Goal: Check status

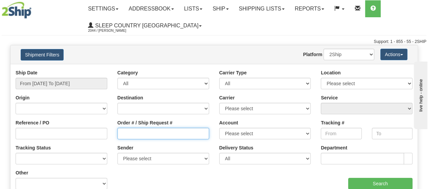
click at [131, 136] on input "Order # / Ship Request #" at bounding box center [163, 134] width 92 height 12
paste input "1053194"
type input "1053194"
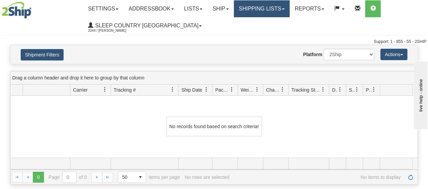
click at [264, 9] on link "Shipping lists" at bounding box center [262, 8] width 56 height 17
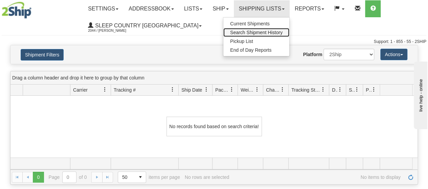
click at [257, 32] on span "Search Shipment History" at bounding box center [256, 32] width 52 height 5
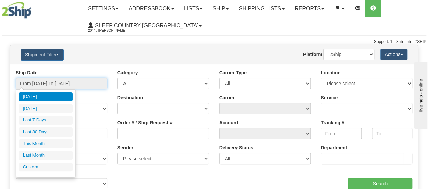
click at [56, 87] on input "From [DATE] To [DATE]" at bounding box center [62, 84] width 92 height 12
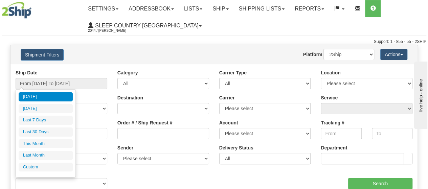
click at [31, 131] on li "Last 30 Days" at bounding box center [46, 132] width 54 height 9
type input "From [DATE] To [DATE]"
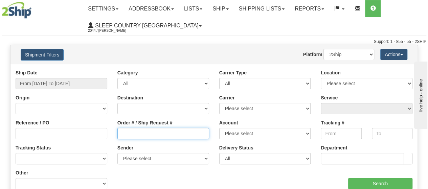
click at [133, 128] on input "Order # / Ship Request #" at bounding box center [163, 134] width 92 height 12
click at [129, 138] on input "Order # / Ship Request #" at bounding box center [163, 134] width 92 height 12
paste input "1053194"
type input "1053194"
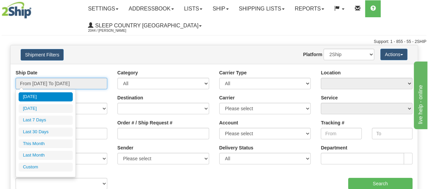
click at [64, 83] on input "From [DATE] To [DATE]" at bounding box center [62, 84] width 92 height 12
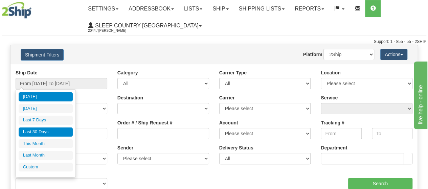
click at [47, 132] on li "Last 30 Days" at bounding box center [46, 132] width 54 height 9
type input "From [DATE] To [DATE]"
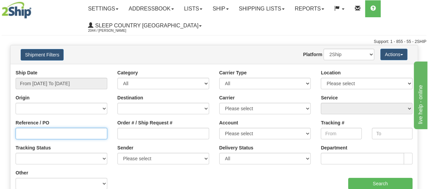
click at [46, 136] on input "Reference / PO" at bounding box center [62, 134] width 92 height 12
paste input "1053194"
type input "1053194"
